Goal: Information Seeking & Learning: Understand process/instructions

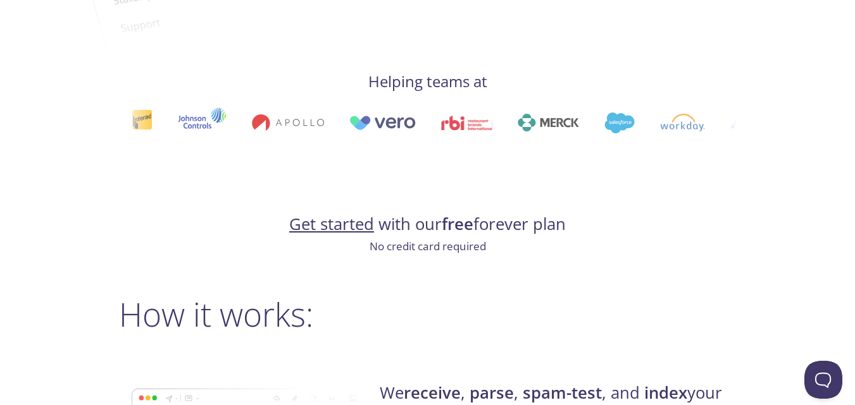
scroll to position [639, 0]
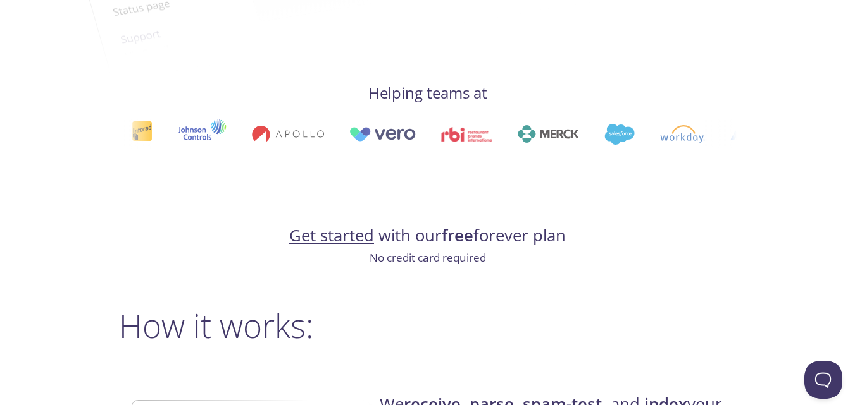
drag, startPoint x: 659, startPoint y: 182, endPoint x: 683, endPoint y: 117, distance: 69.4
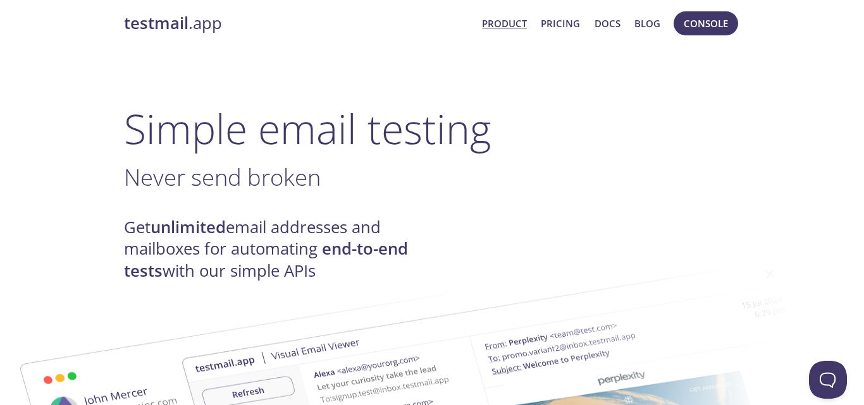
scroll to position [0, 0]
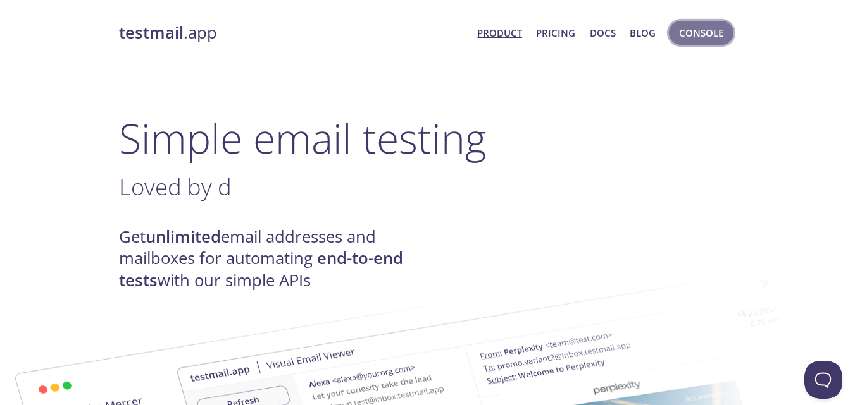
click at [707, 41] on span "Console" at bounding box center [701, 33] width 44 height 16
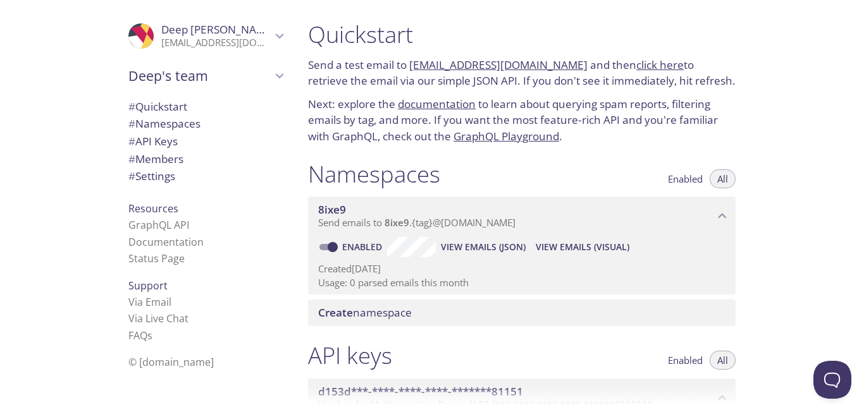
click at [707, 41] on h1 "Quickstart" at bounding box center [522, 34] width 428 height 28
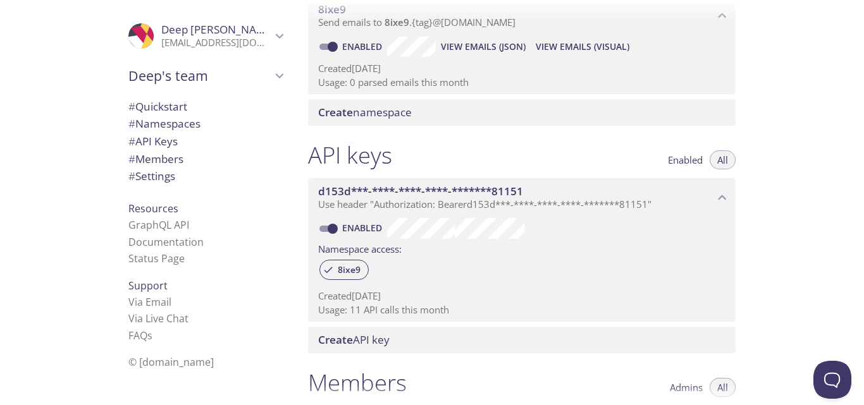
scroll to position [253, 0]
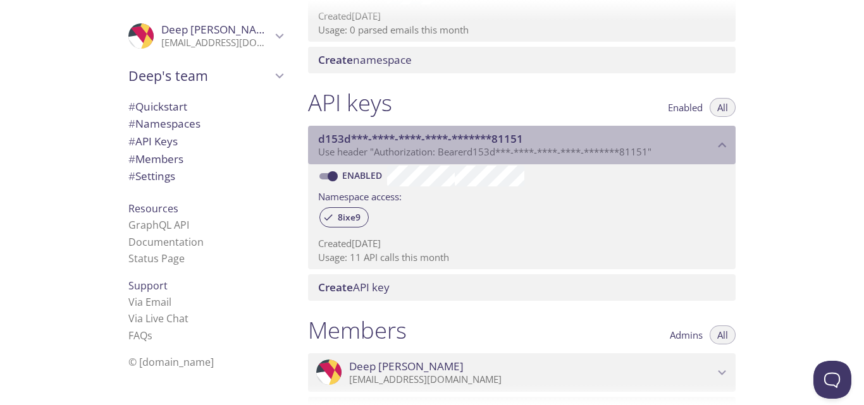
drag, startPoint x: 397, startPoint y: 161, endPoint x: 818, endPoint y: 159, distance: 421.3
click at [818, 159] on div "Quickstart Send a test email to [EMAIL_ADDRESS][DOMAIN_NAME] and then click her…" at bounding box center [581, 202] width 566 height 405
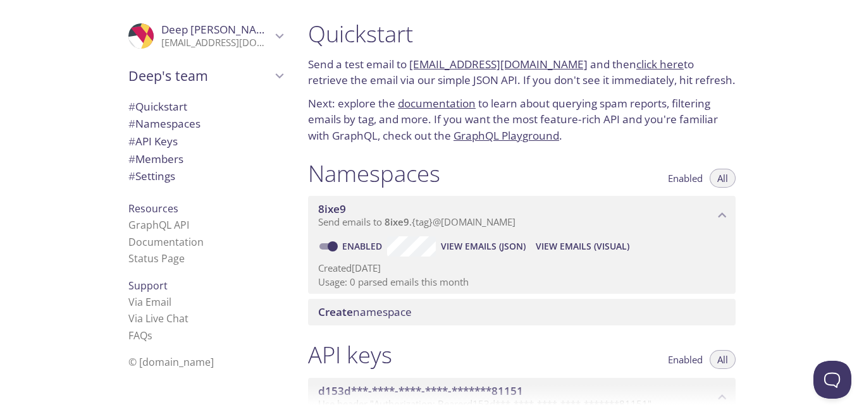
scroll to position [0, 0]
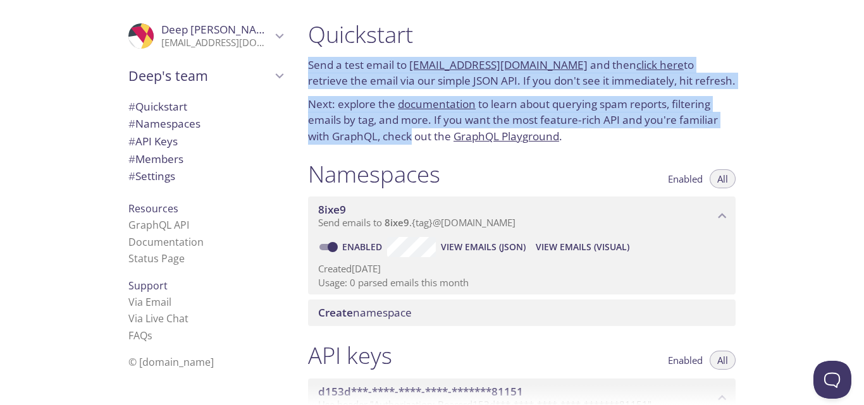
drag, startPoint x: 459, startPoint y: 85, endPoint x: 409, endPoint y: 135, distance: 70.7
click at [410, 135] on div "Quickstart Send a test email to [EMAIL_ADDRESS][DOMAIN_NAME] and then click her…" at bounding box center [522, 83] width 448 height 140
copy div "Send a test email to [EMAIL_ADDRESS][DOMAIN_NAME] and then click here to retrie…"
click at [163, 106] on span "# Quickstart" at bounding box center [157, 106] width 59 height 15
click at [168, 241] on link "Documentation" at bounding box center [165, 242] width 75 height 14
